Goal: Task Accomplishment & Management: Use online tool/utility

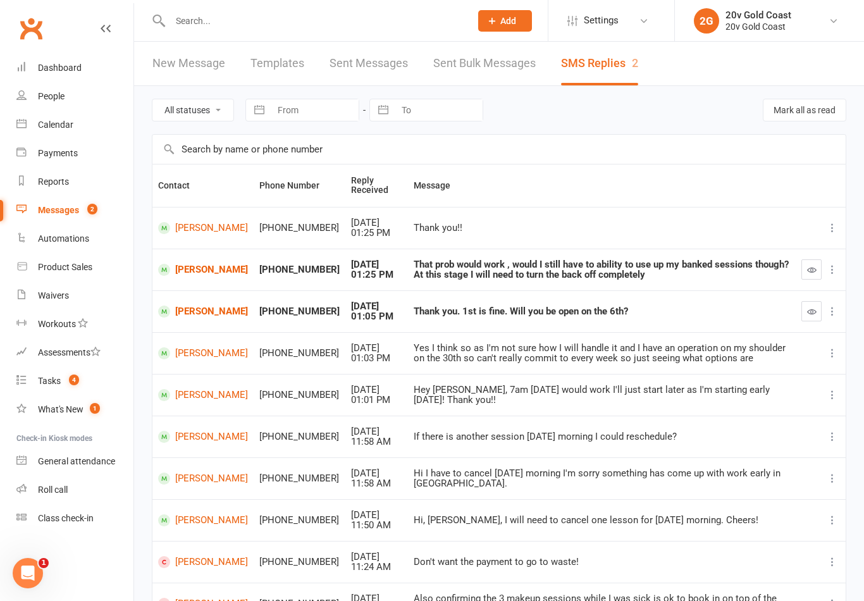
click at [61, 125] on div "Calendar" at bounding box center [55, 124] width 35 height 10
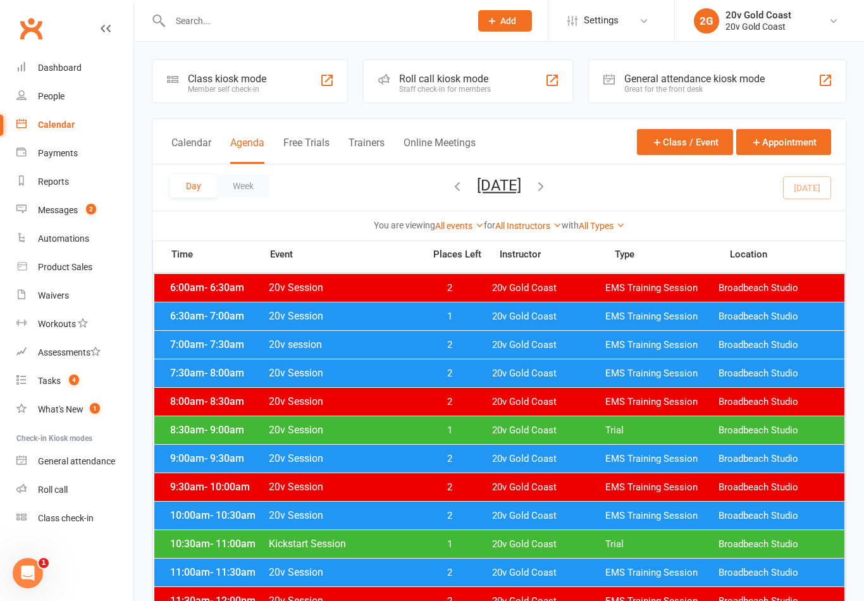
click at [818, 187] on div "Day Week [DATE] [DATE] Sun Mon Tue Wed Thu Fri Sat 31 01 02 03 04 05 06 07 08 0…" at bounding box center [498, 187] width 693 height 46
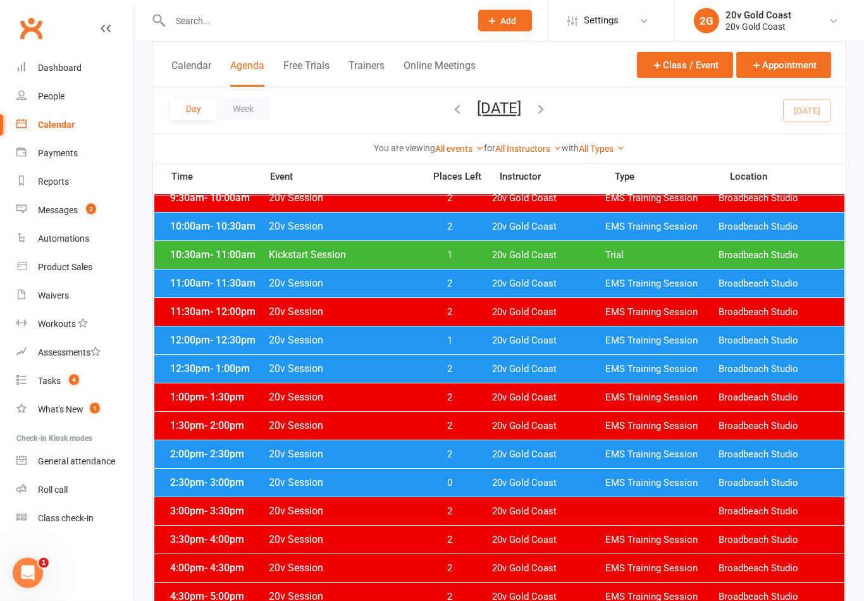
scroll to position [298, 0]
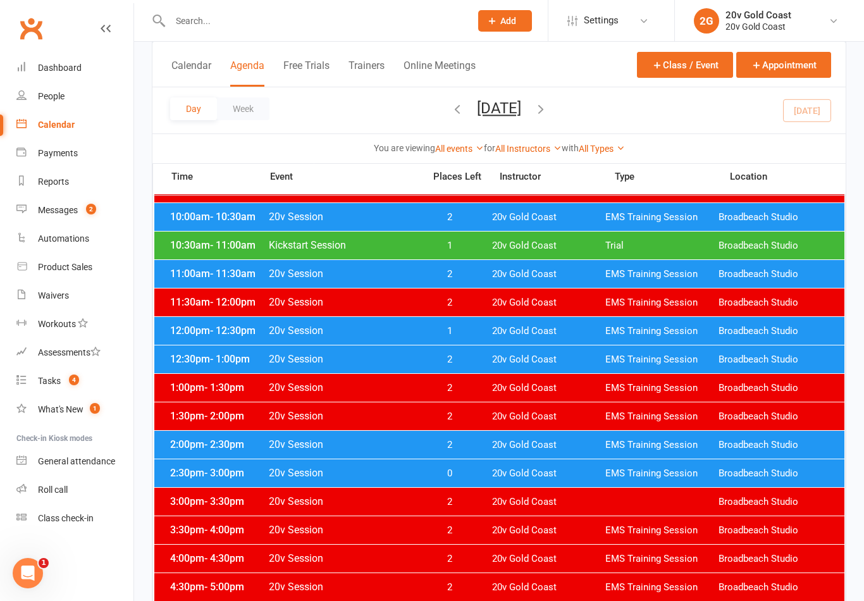
click at [632, 468] on span "EMS Training Session" at bounding box center [661, 473] width 113 height 12
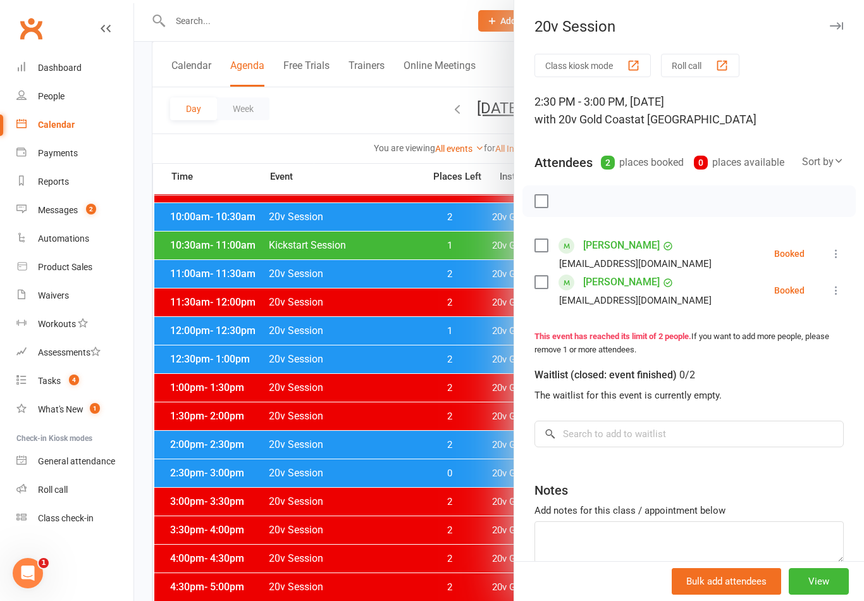
click at [829, 256] on icon at bounding box center [835, 253] width 13 height 13
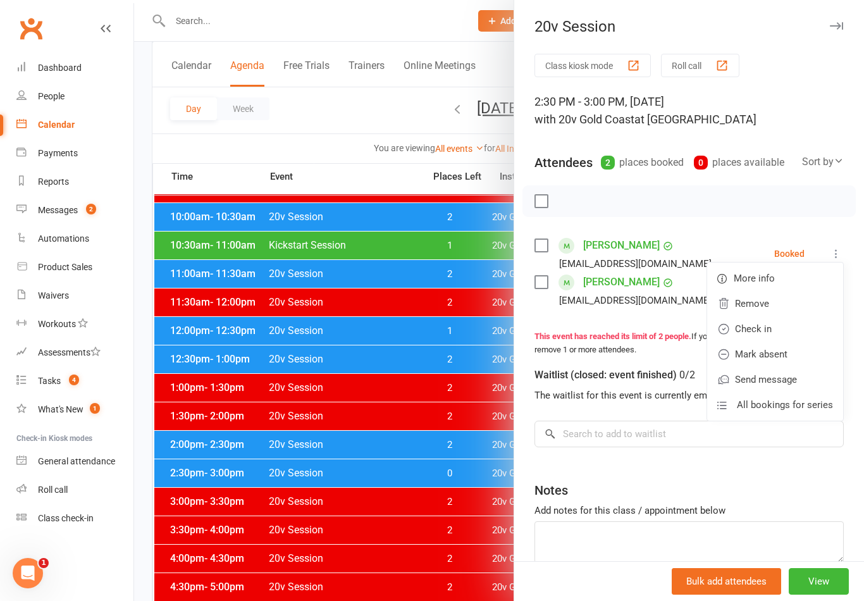
click at [769, 333] on link "Check in" at bounding box center [775, 328] width 136 height 25
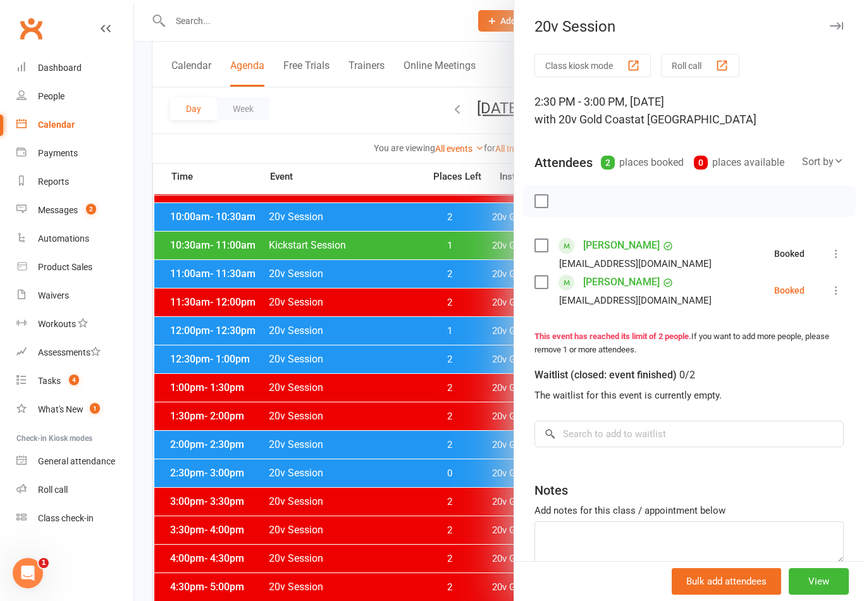
click at [838, 295] on icon at bounding box center [835, 290] width 13 height 13
click at [769, 373] on link "Check in" at bounding box center [775, 365] width 136 height 25
click at [424, 509] on div at bounding box center [499, 300] width 730 height 601
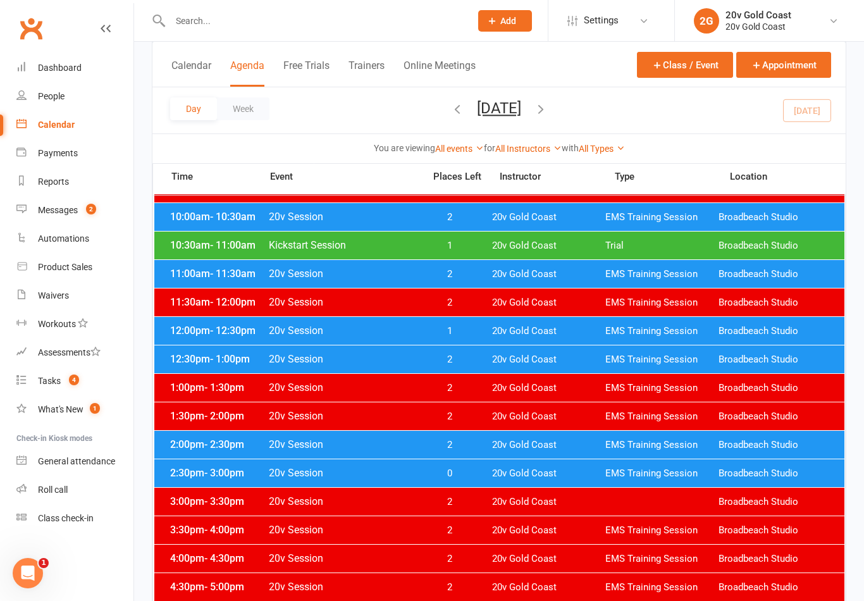
click at [498, 444] on span "20v Gold Coast" at bounding box center [548, 445] width 113 height 12
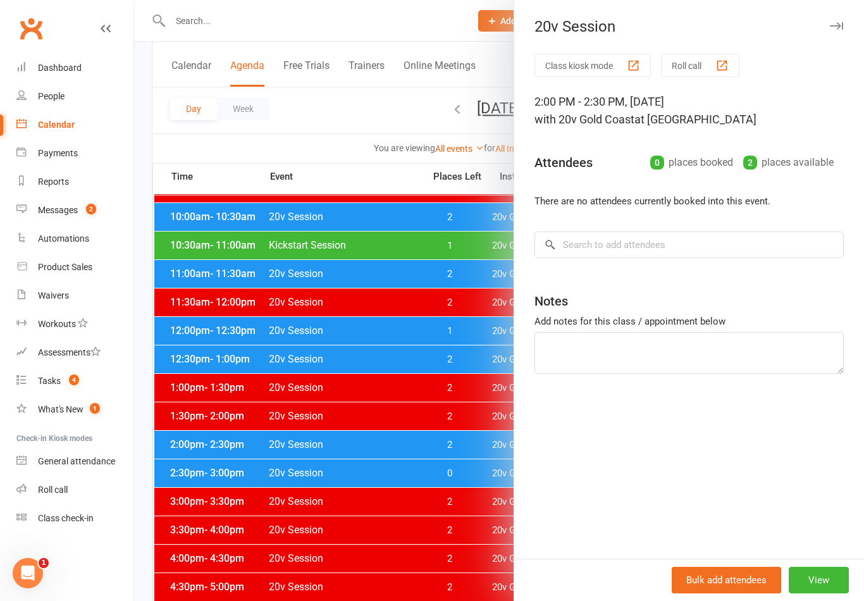
click at [405, 532] on div at bounding box center [499, 300] width 730 height 601
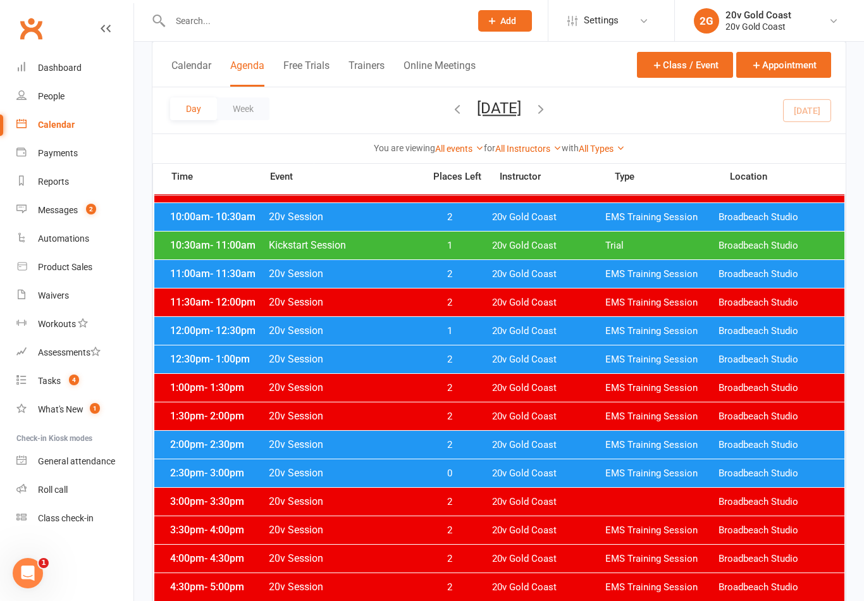
click at [487, 352] on div "12:30pm - 1:00pm 20v Session 2 20v Gold Coast EMS Training Session Broadbeach S…" at bounding box center [499, 359] width 690 height 28
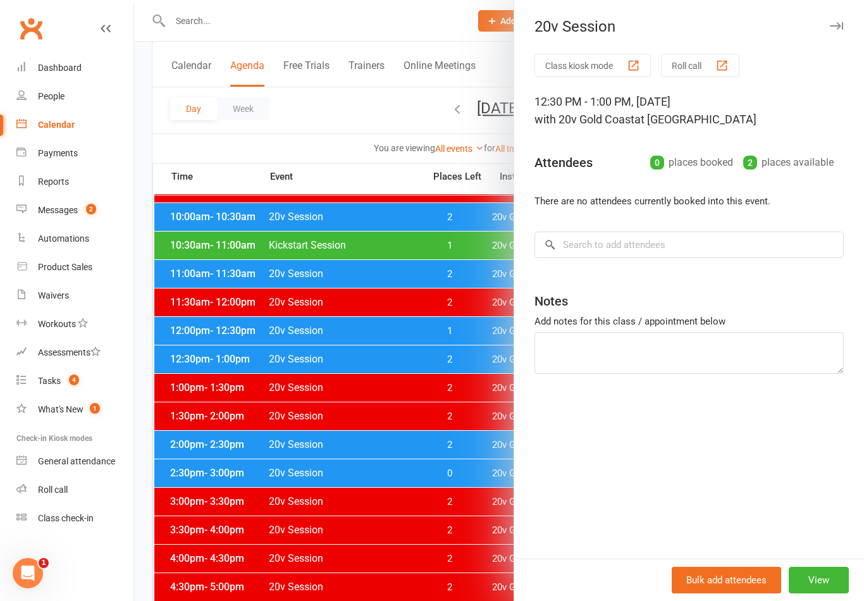
click at [408, 499] on div at bounding box center [499, 300] width 730 height 601
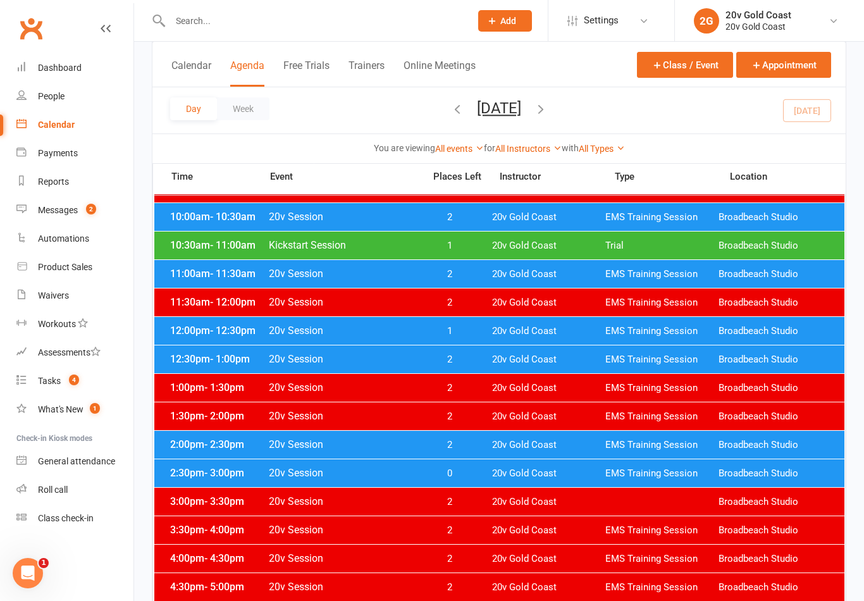
click at [463, 333] on span "1" at bounding box center [449, 331] width 66 height 12
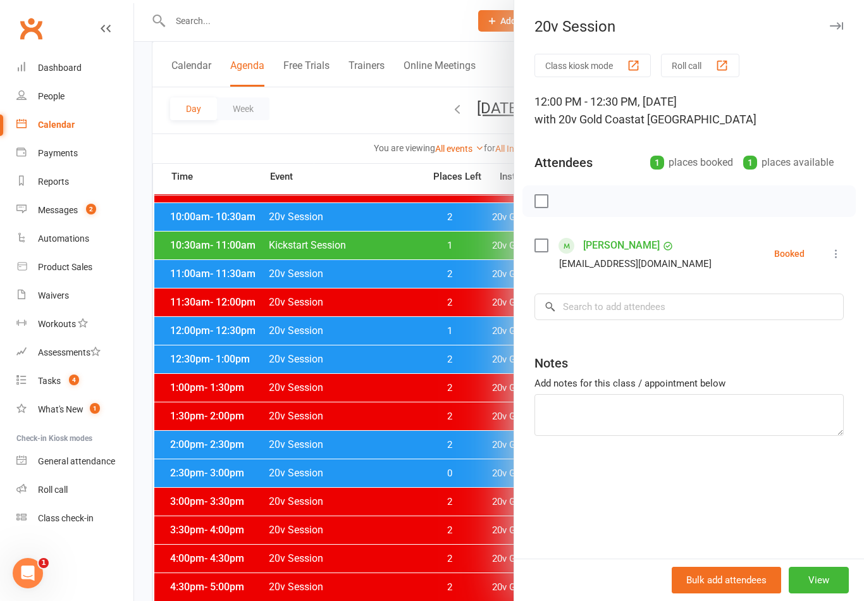
click at [828, 261] on button at bounding box center [835, 253] width 15 height 15
click at [772, 333] on link "Check in" at bounding box center [775, 328] width 136 height 25
click at [439, 448] on div at bounding box center [499, 300] width 730 height 601
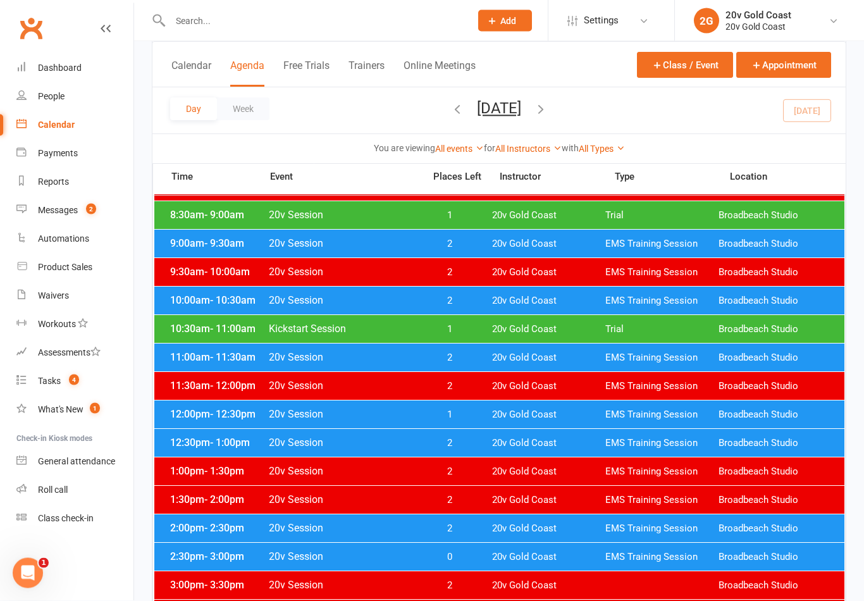
click at [526, 326] on span "20v Gold Coast" at bounding box center [548, 330] width 113 height 12
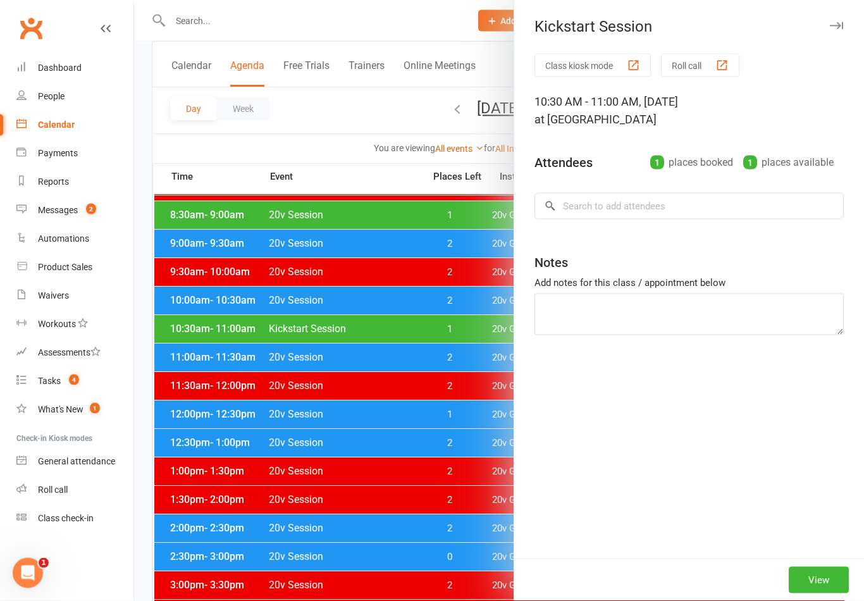
scroll to position [215, 0]
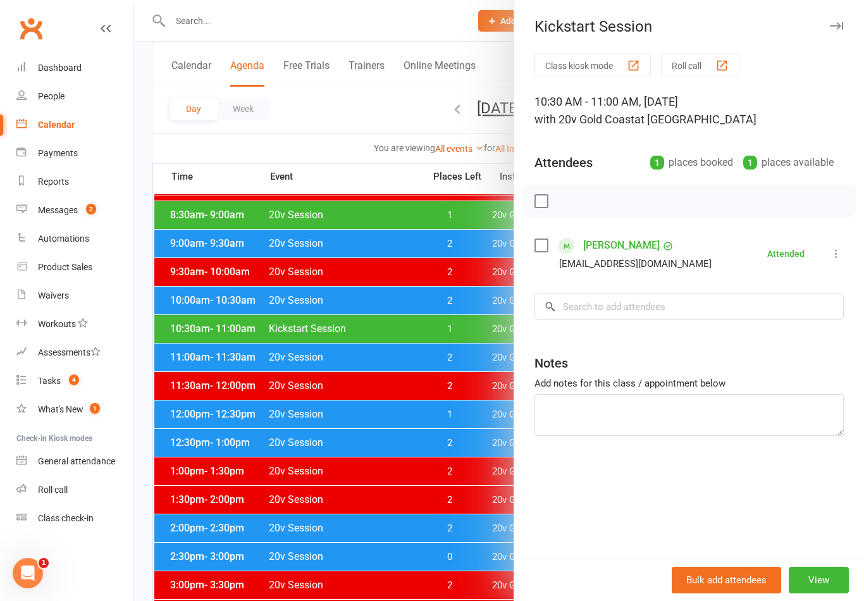
click at [468, 435] on div at bounding box center [499, 300] width 730 height 601
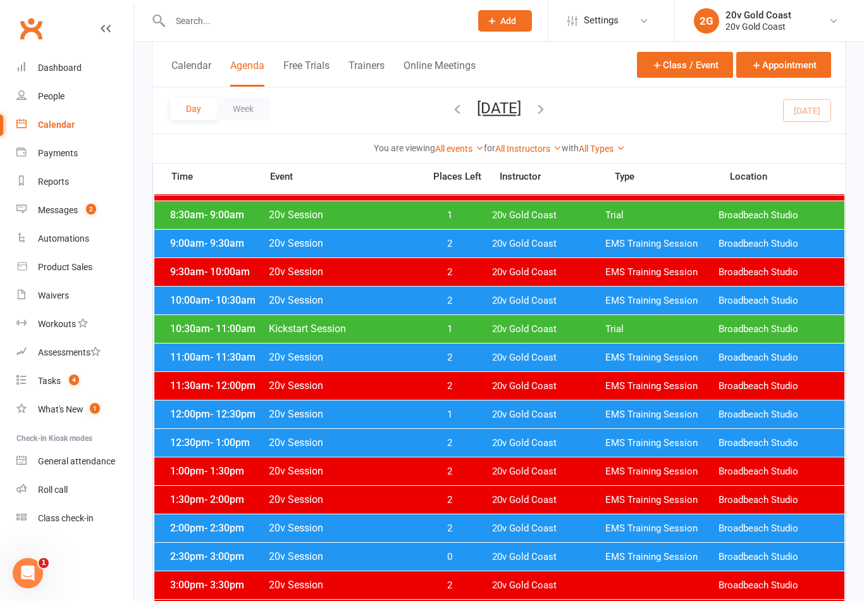
click at [520, 217] on span "20v Gold Coast" at bounding box center [548, 215] width 113 height 12
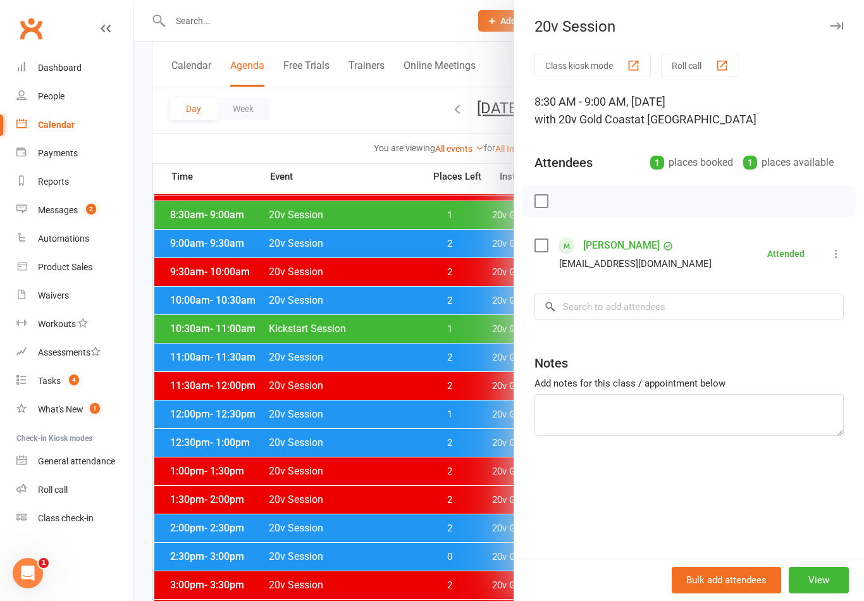
click at [398, 499] on div at bounding box center [499, 300] width 730 height 601
